Goal: Information Seeking & Learning: Learn about a topic

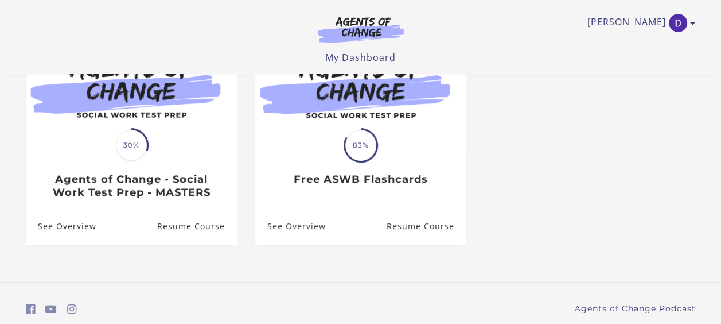
scroll to position [161, 0]
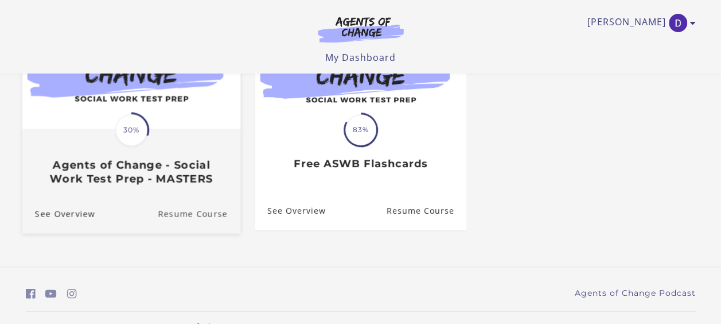
click at [174, 222] on link "Resume Course" at bounding box center [199, 214] width 83 height 38
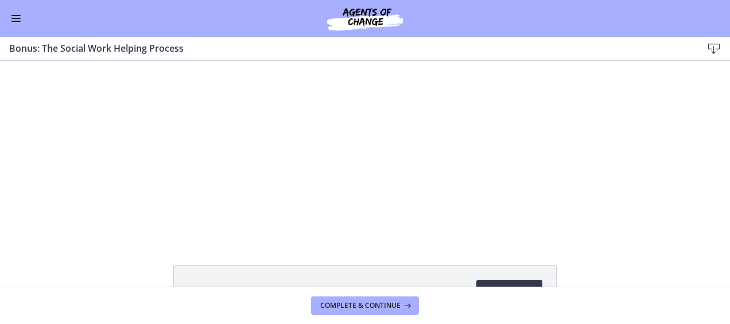
click at [22, 22] on button "Enable menu" at bounding box center [16, 18] width 14 height 14
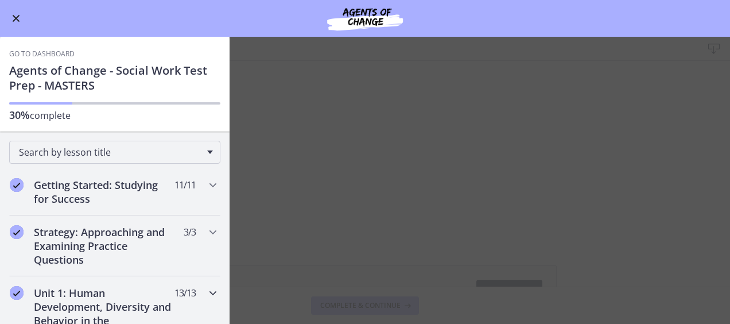
click at [206, 292] on icon "Chapters" at bounding box center [213, 293] width 14 height 14
click at [11, 13] on button "Enable menu" at bounding box center [16, 18] width 14 height 14
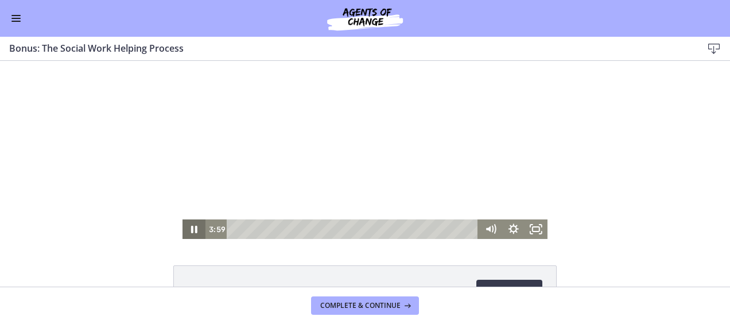
click at [186, 231] on icon "Pause" at bounding box center [193, 229] width 23 height 20
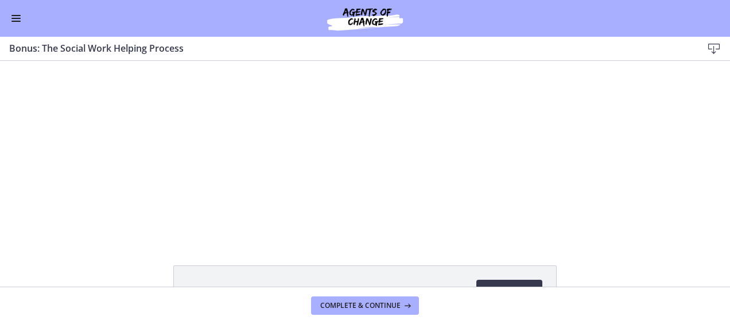
click at [15, 18] on span "Enable menu" at bounding box center [15, 18] width 9 height 1
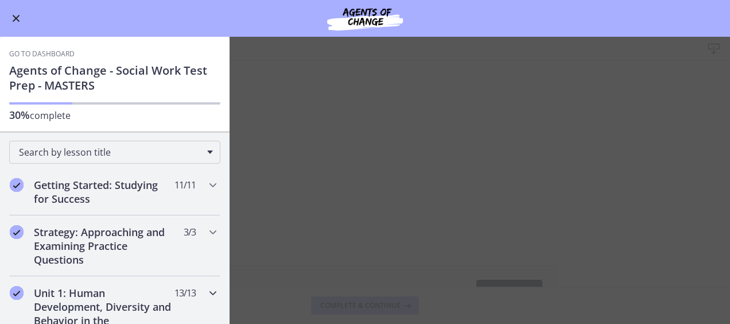
click at [206, 289] on icon "Chapters" at bounding box center [213, 293] width 14 height 14
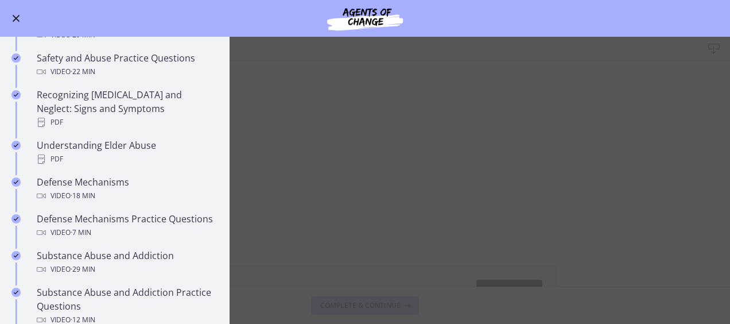
scroll to position [504, 0]
